Goal: Find specific page/section: Find specific page/section

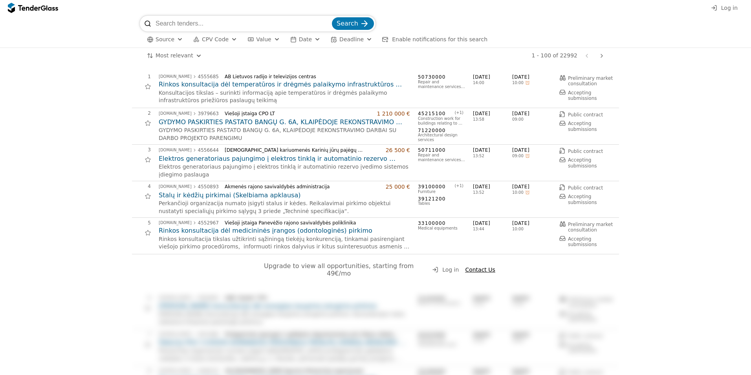
click at [178, 40] on div "button" at bounding box center [180, 39] width 28 height 27
click at [172, 55] on div at bounding box center [171, 55] width 6 height 6
click at [244, 85] on span "Apply" at bounding box center [248, 86] width 16 height 6
click at [292, 40] on div "button" at bounding box center [304, 39] width 28 height 27
click at [308, 74] on div "Maximum" at bounding box center [308, 74] width 8 height 8
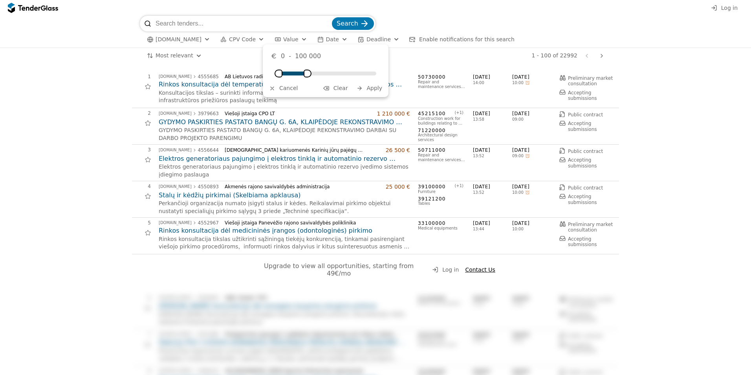
click at [369, 88] on span "Apply" at bounding box center [375, 88] width 16 height 6
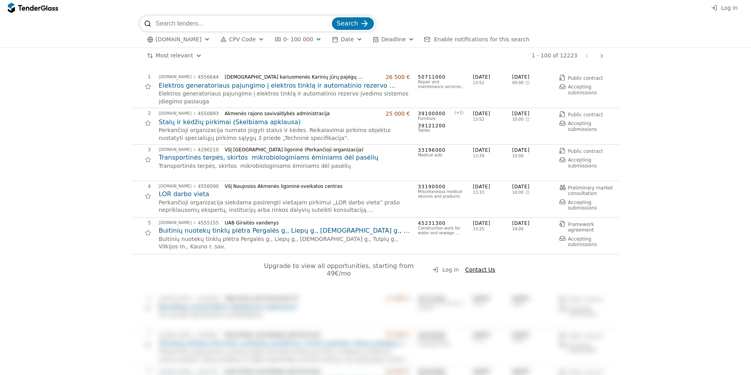
click at [397, 39] on div "button" at bounding box center [411, 39] width 28 height 27
click at [319, 54] on div "1 - 100 of 12223 Previous page Next page" at bounding box center [408, 56] width 398 height 16
